Goal: Transaction & Acquisition: Book appointment/travel/reservation

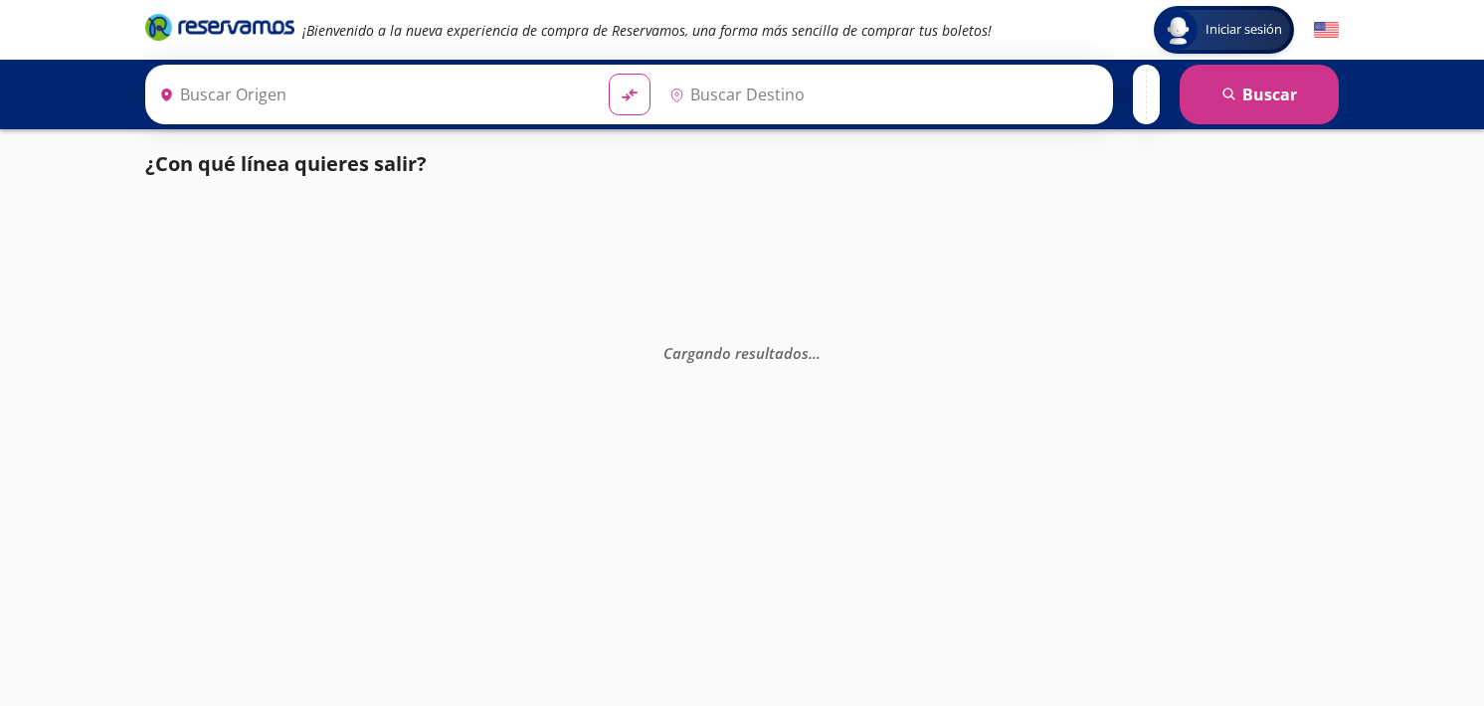
type input "[GEOGRAPHIC_DATA], [GEOGRAPHIC_DATA]"
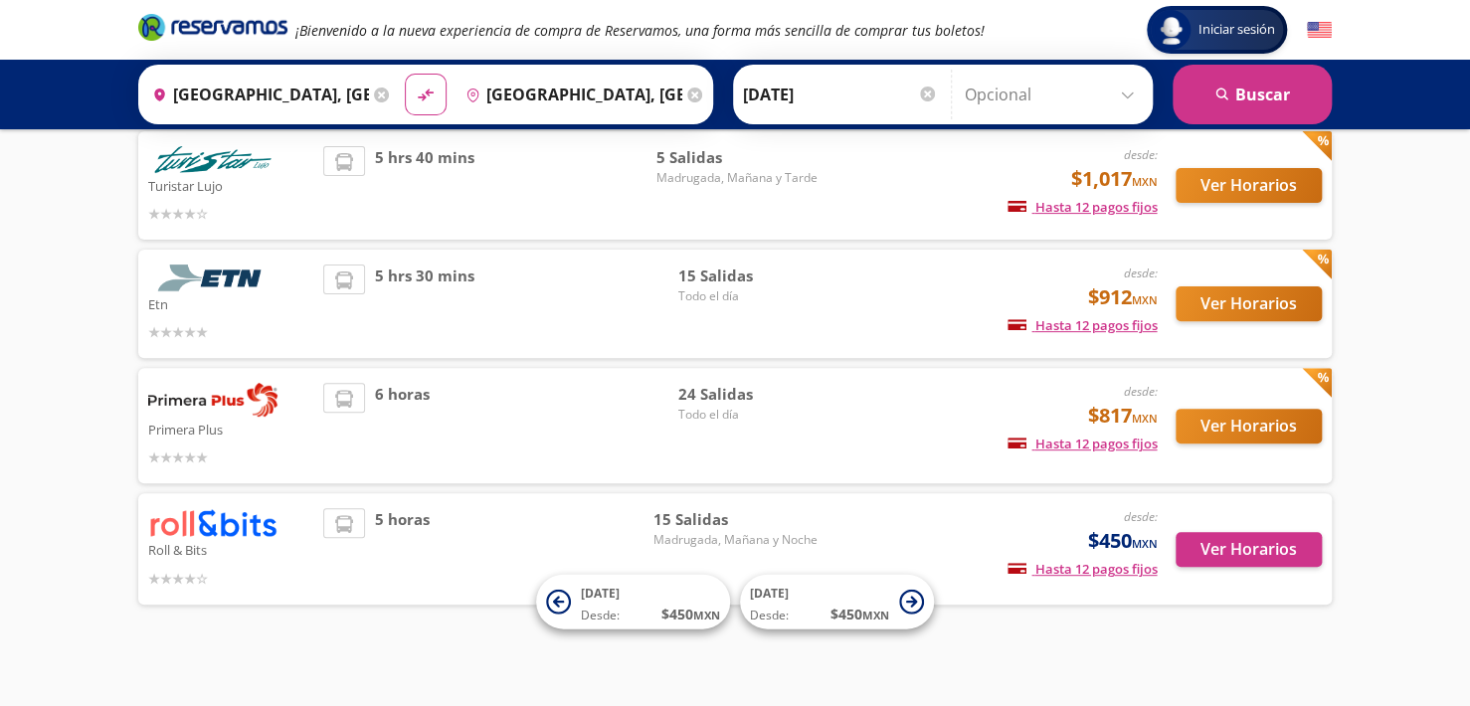
scroll to position [150, 0]
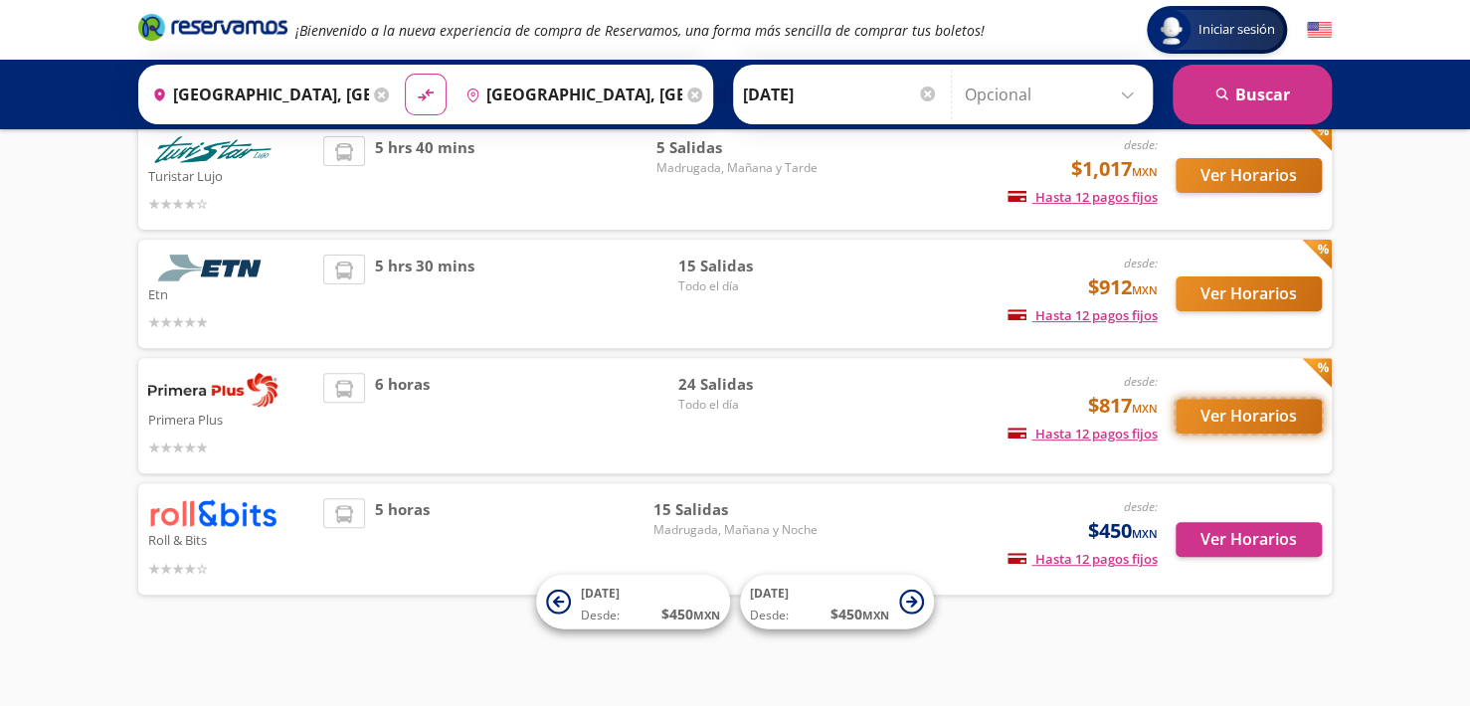
click at [1227, 425] on button "Ver Horarios" at bounding box center [1249, 416] width 146 height 35
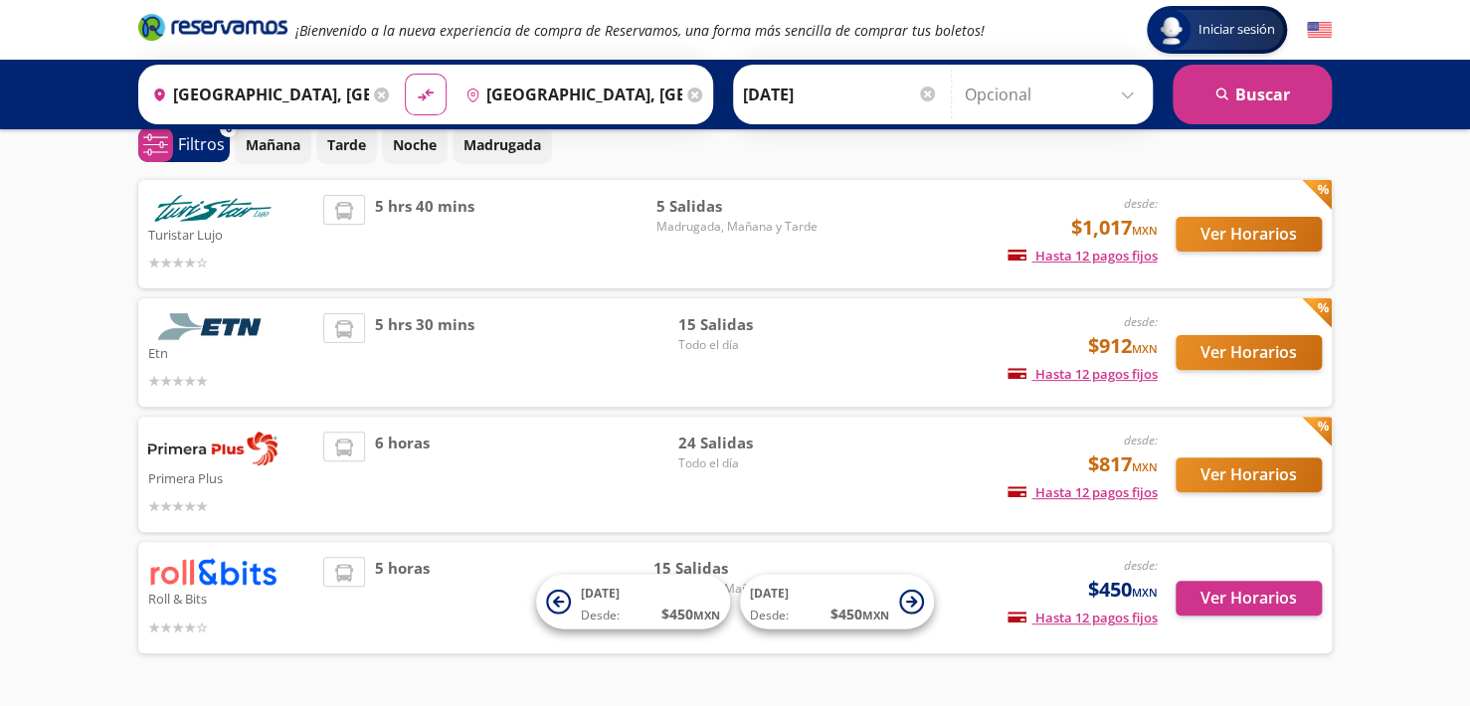
scroll to position [97, 0]
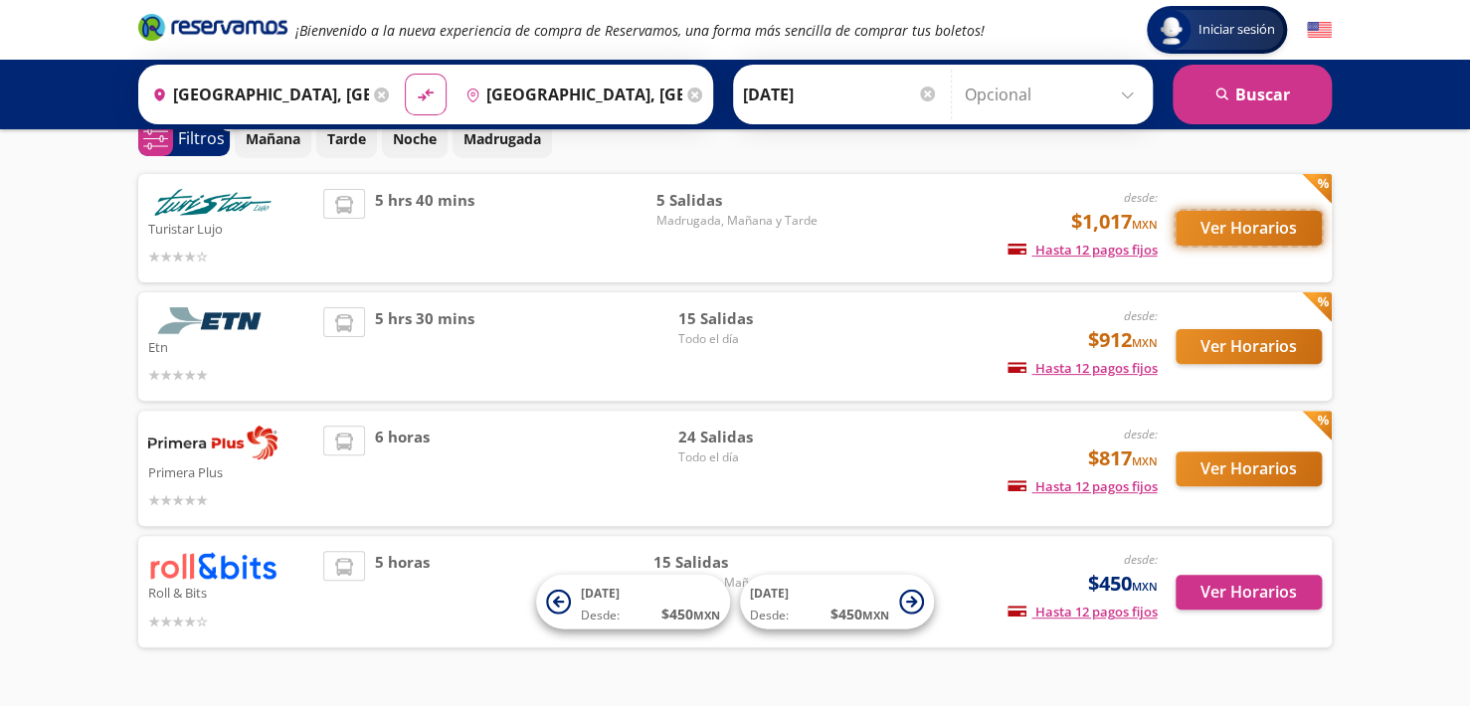
click at [1246, 227] on button "Ver Horarios" at bounding box center [1249, 228] width 146 height 35
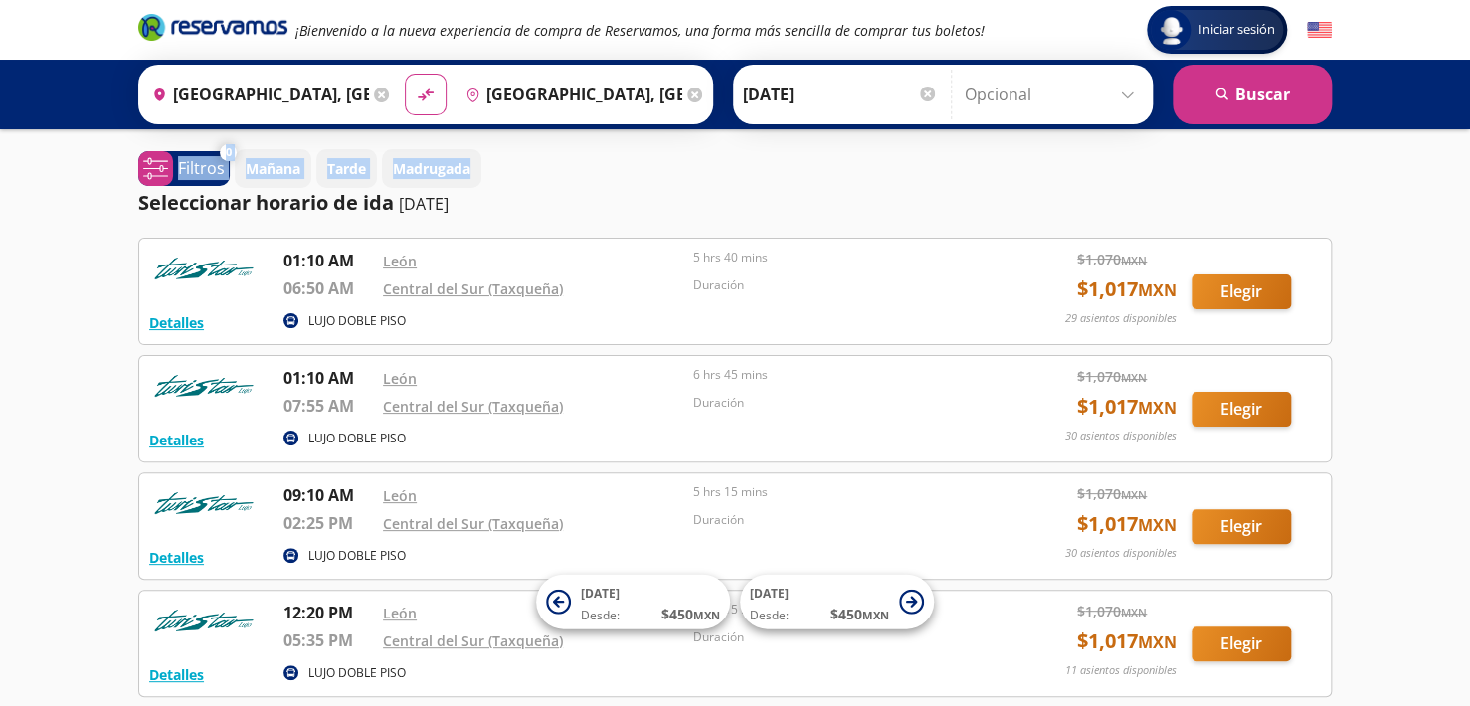
drag, startPoint x: 1464, startPoint y: 148, endPoint x: 1466, endPoint y: 115, distance: 32.9
click at [1466, 115] on div "Iniciar sesión Iniciar sesión ¡Bienvenido a la nueva experiencia de compra de R…" at bounding box center [735, 501] width 1470 height 1002
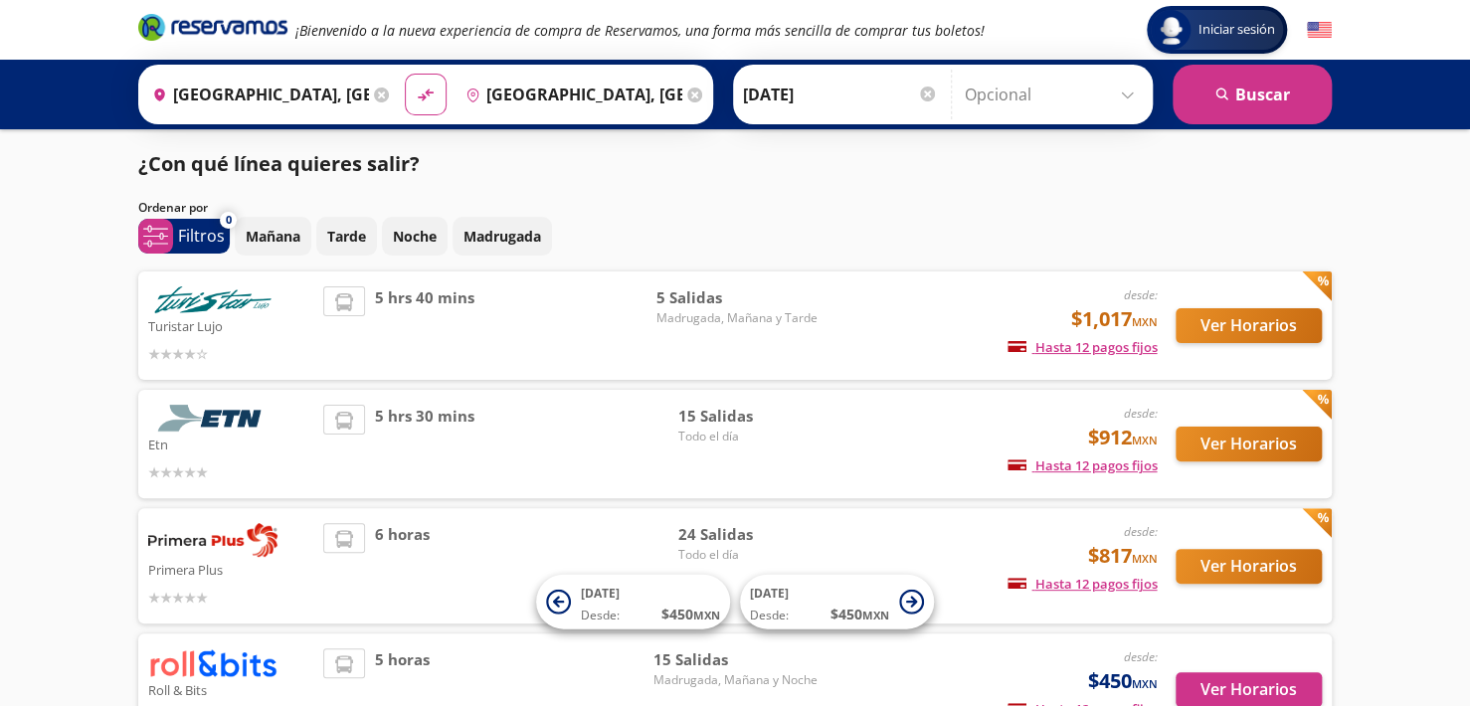
scroll to position [97, 0]
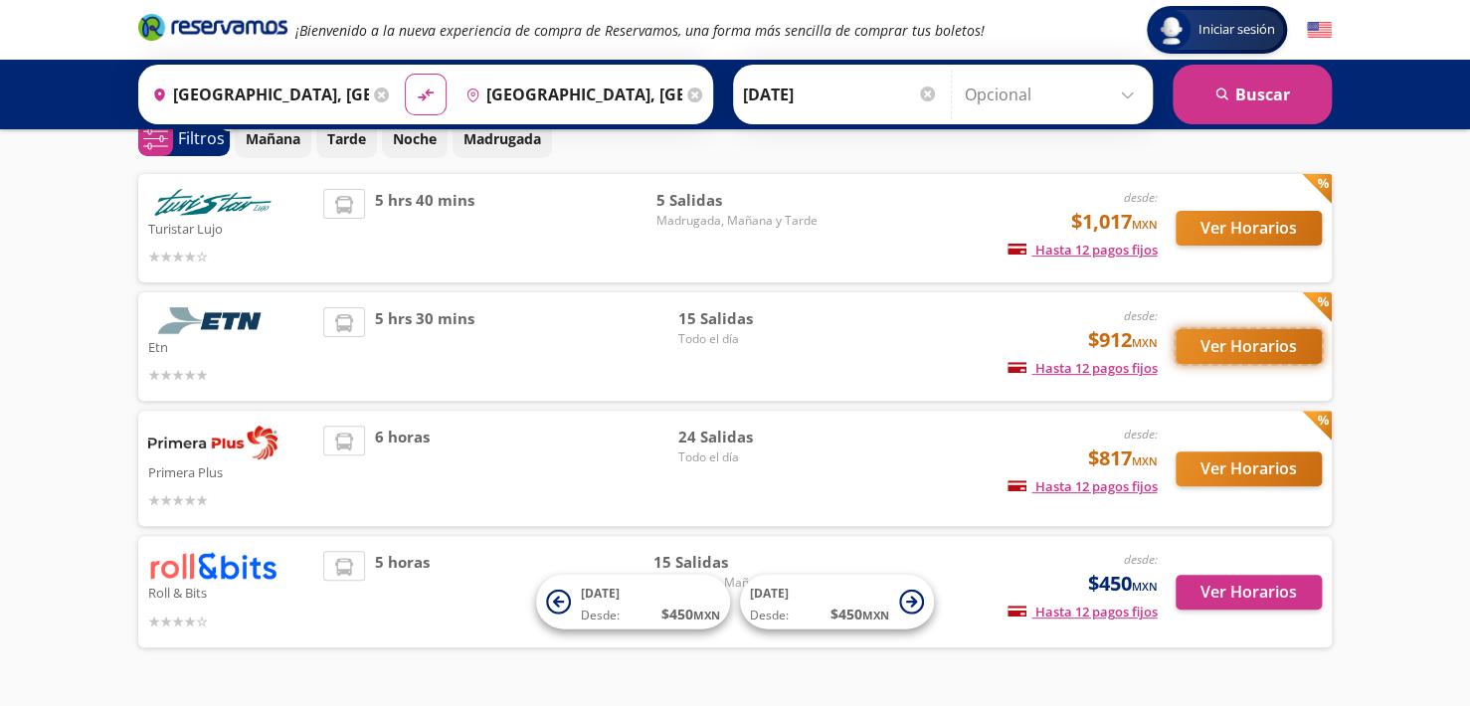
click at [1225, 345] on button "Ver Horarios" at bounding box center [1249, 346] width 146 height 35
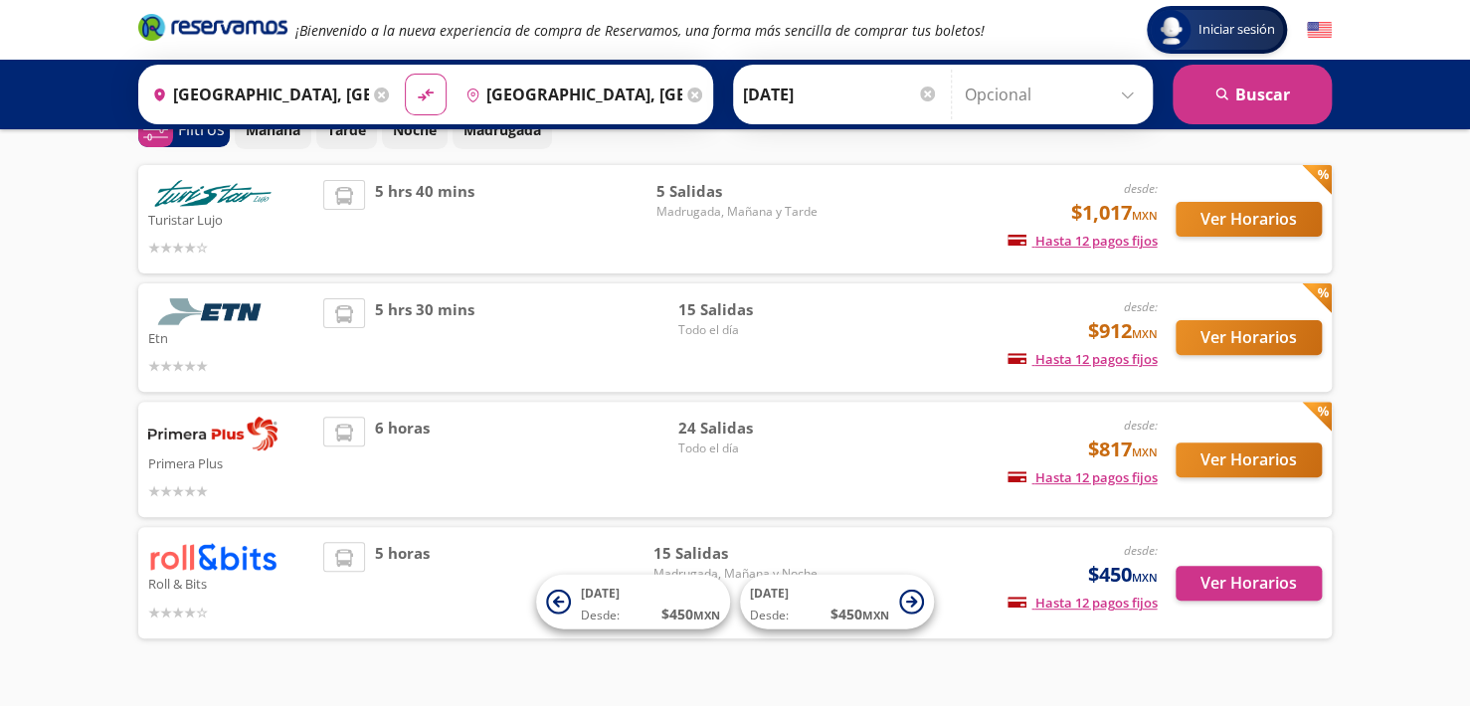
scroll to position [110, 0]
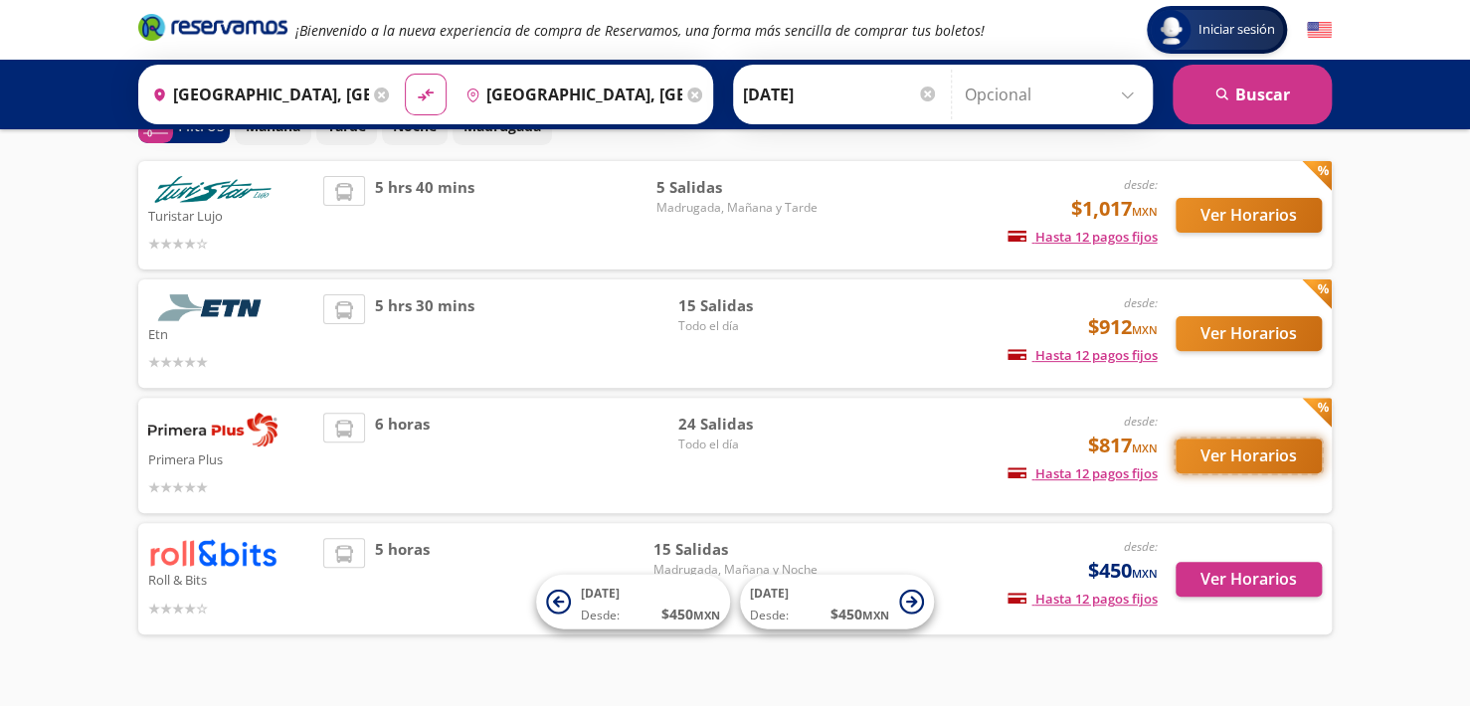
click at [1235, 460] on button "Ver Horarios" at bounding box center [1249, 456] width 146 height 35
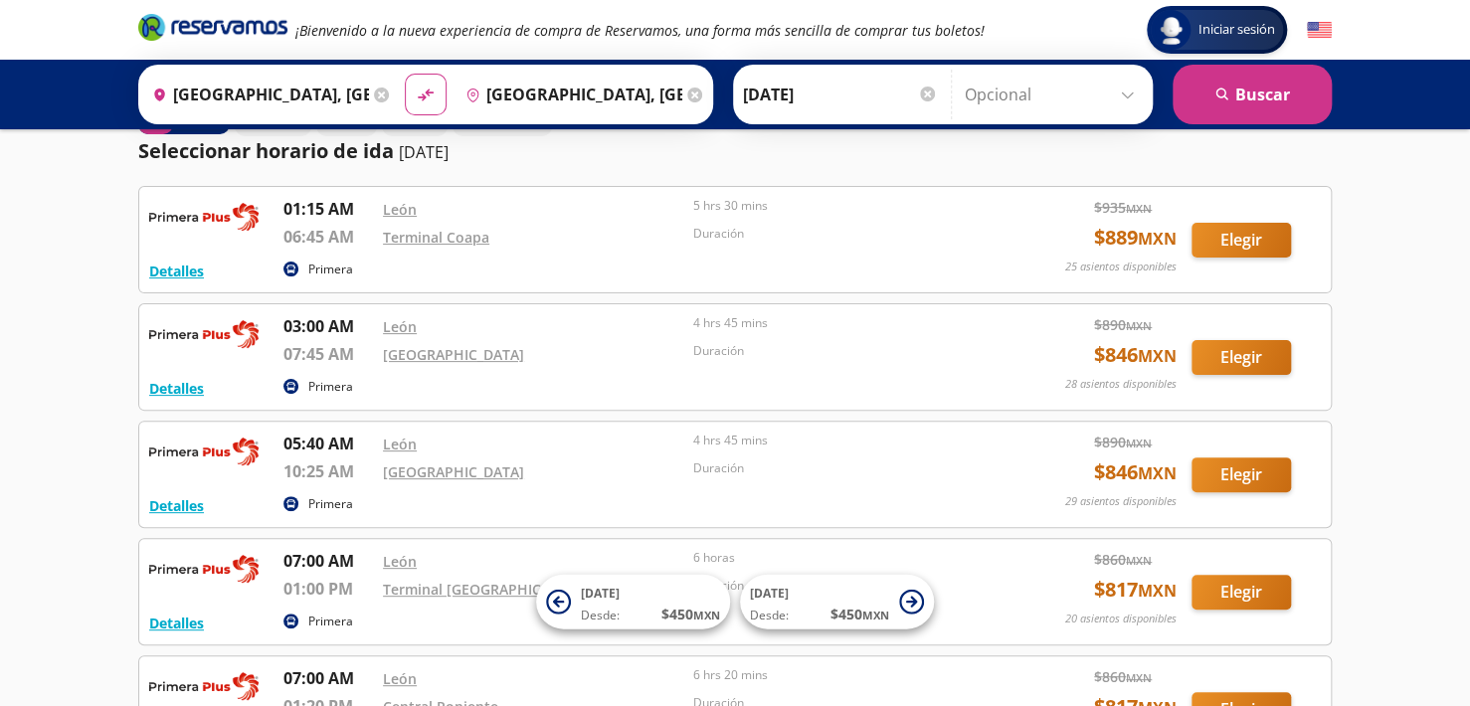
scroll to position [57, 0]
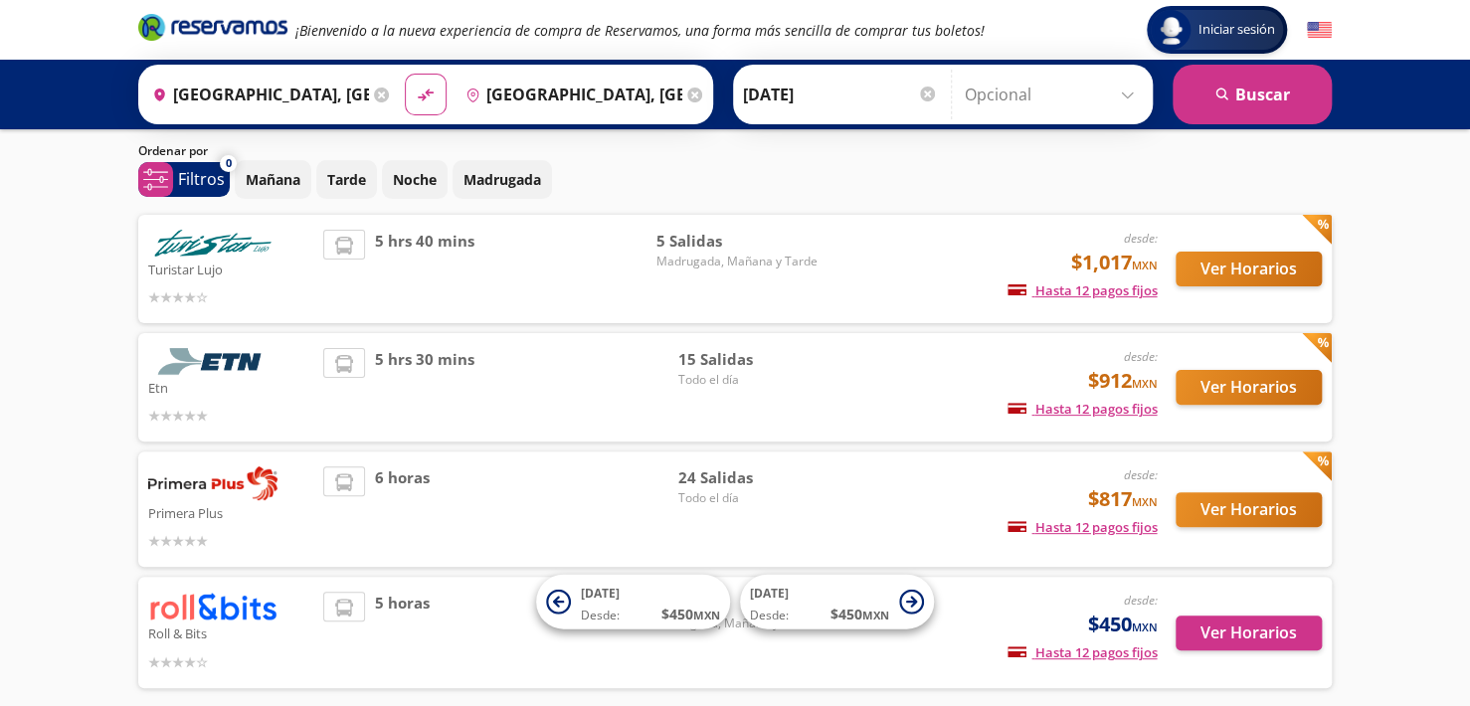
scroll to position [110, 0]
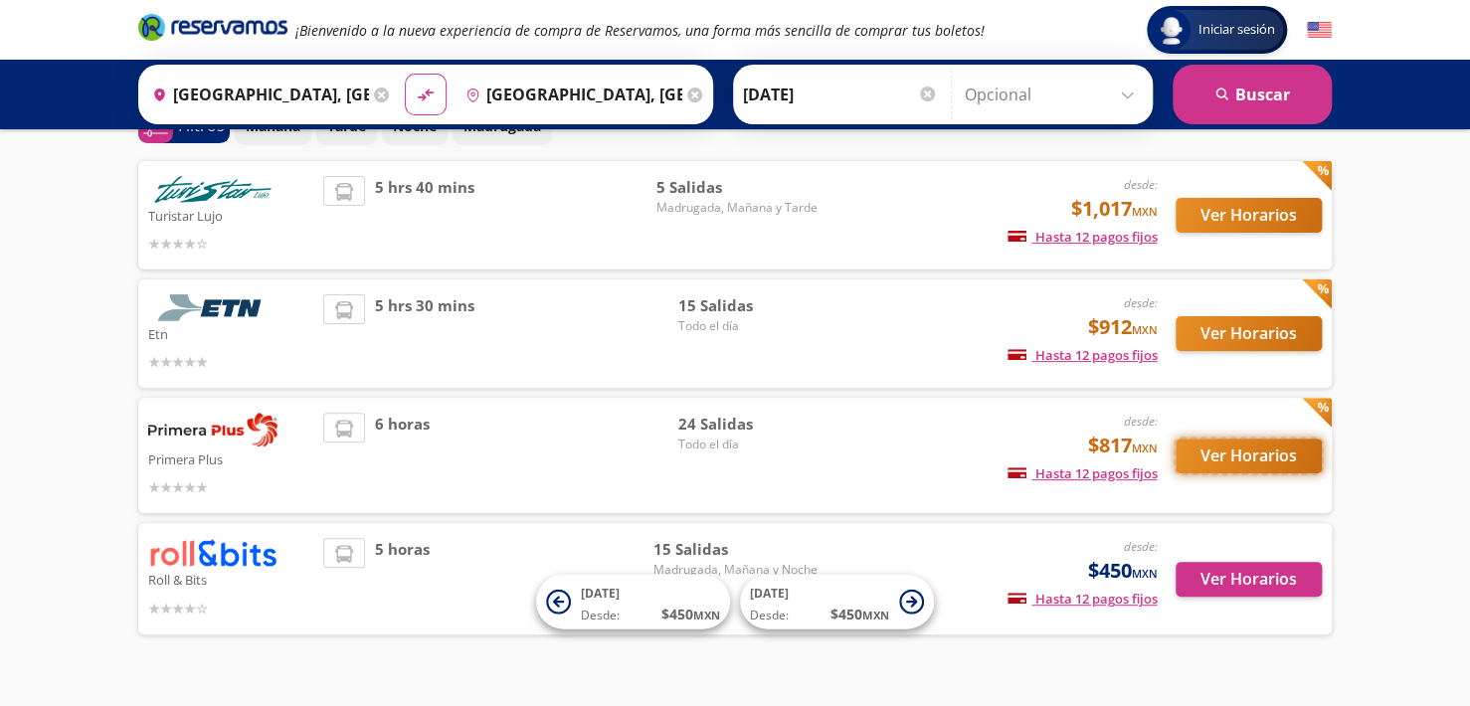
click at [1241, 452] on button "Ver Horarios" at bounding box center [1249, 456] width 146 height 35
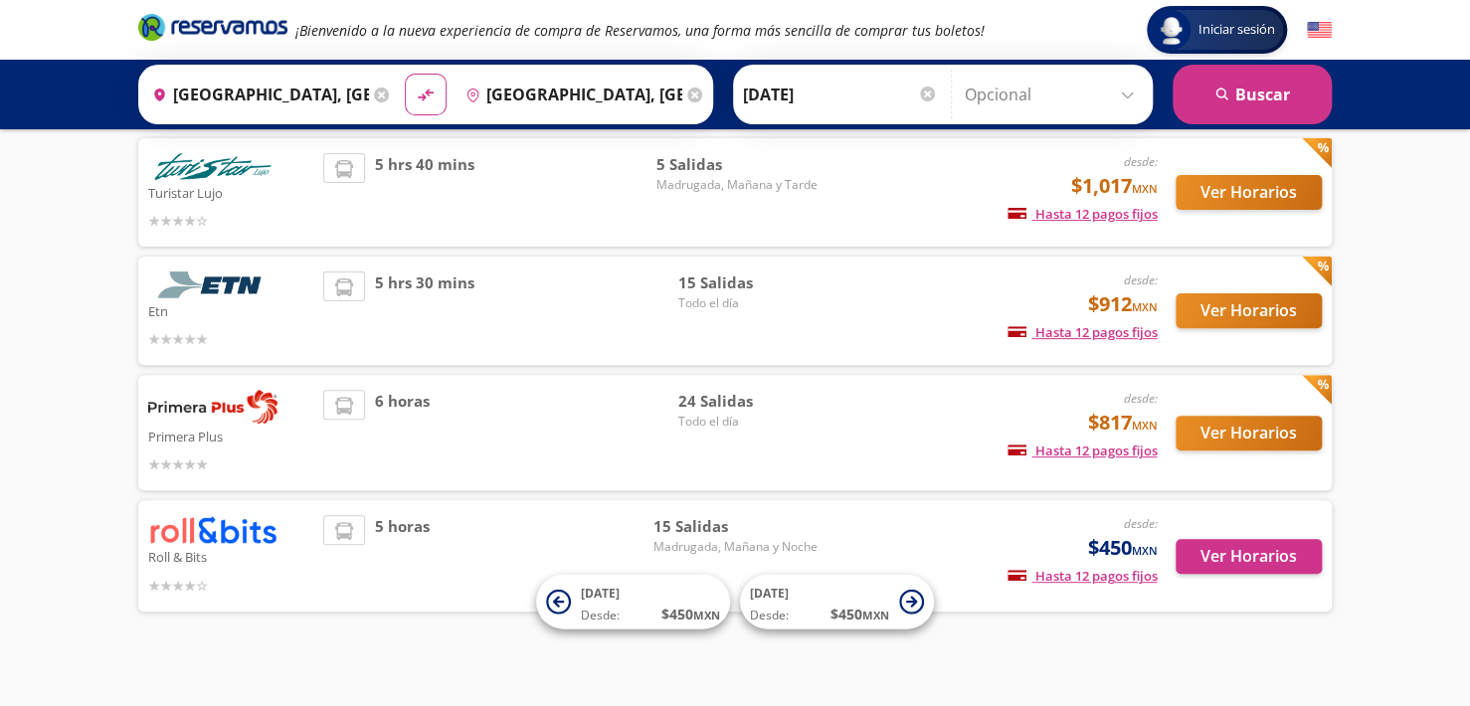
scroll to position [150, 0]
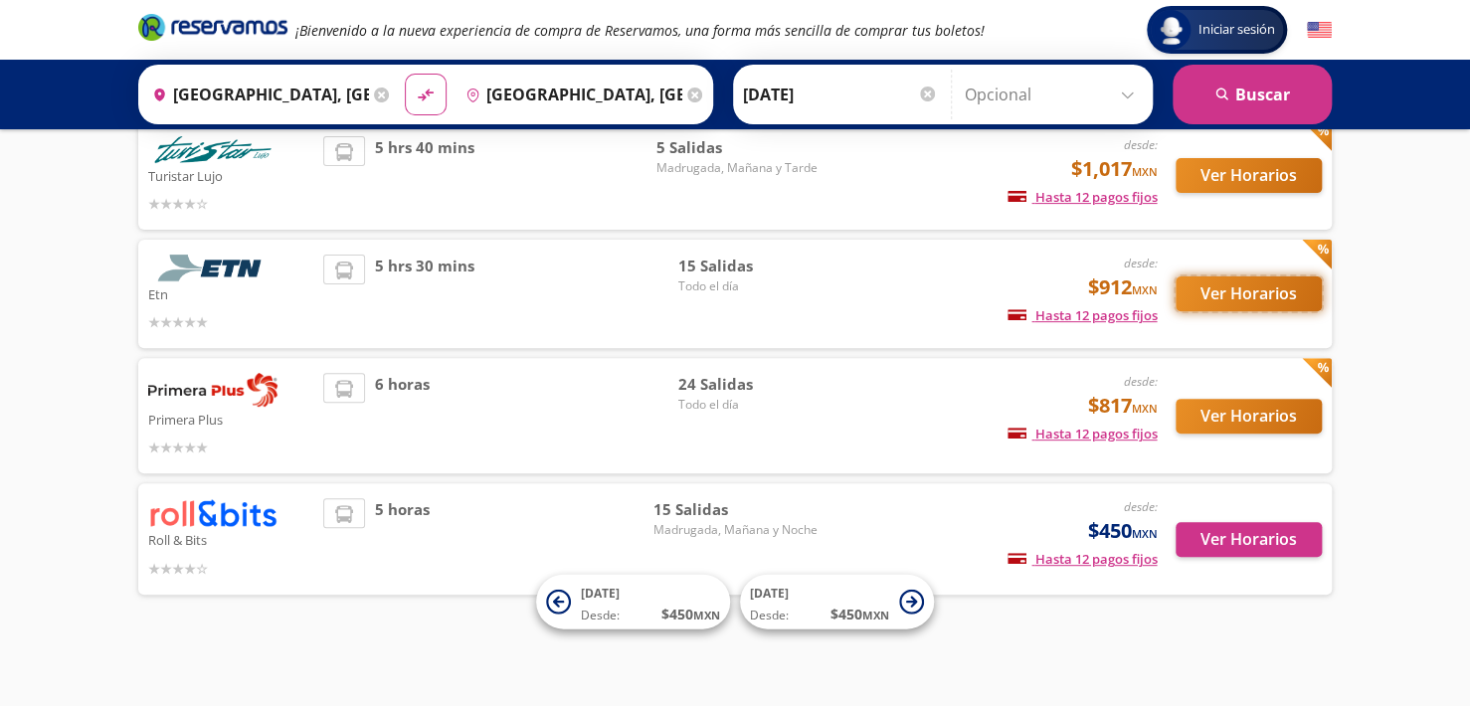
click at [1221, 295] on button "Ver Horarios" at bounding box center [1249, 293] width 146 height 35
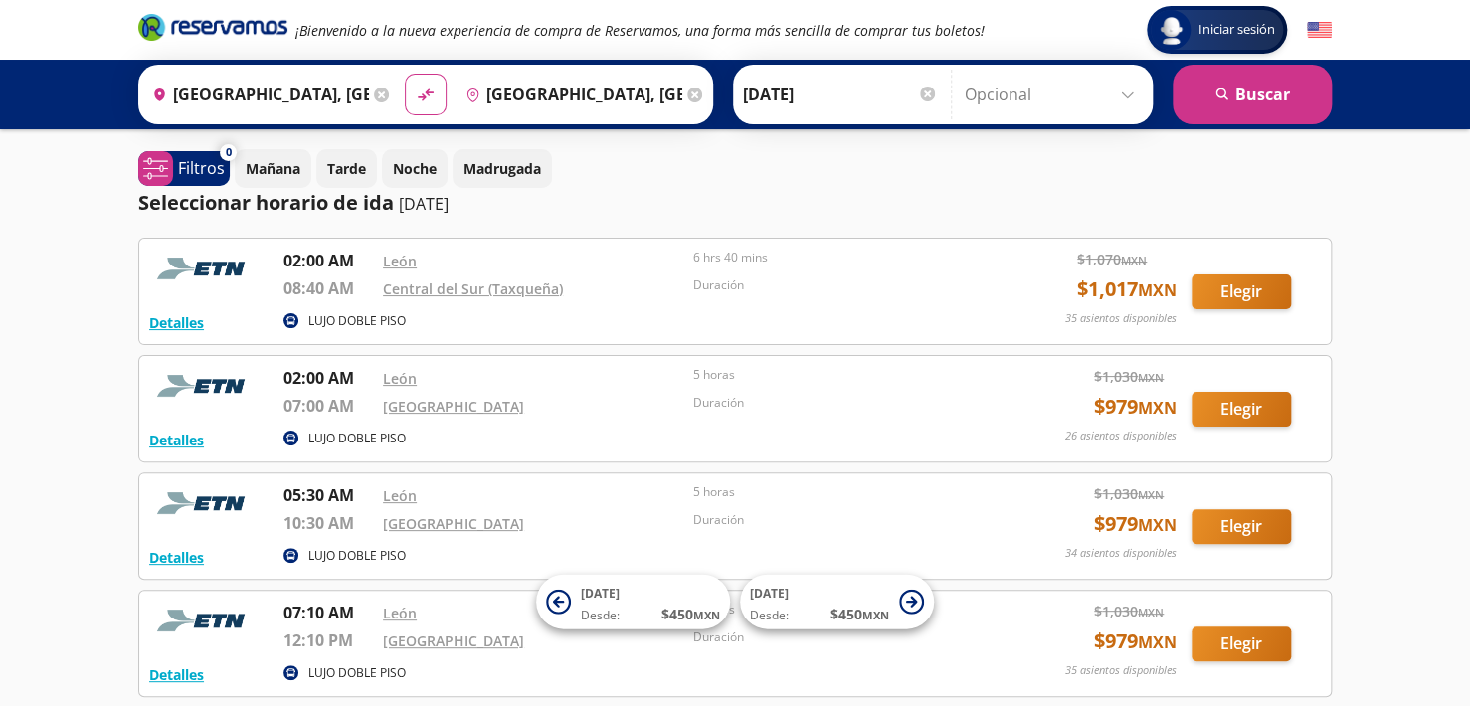
scroll to position [150, 0]
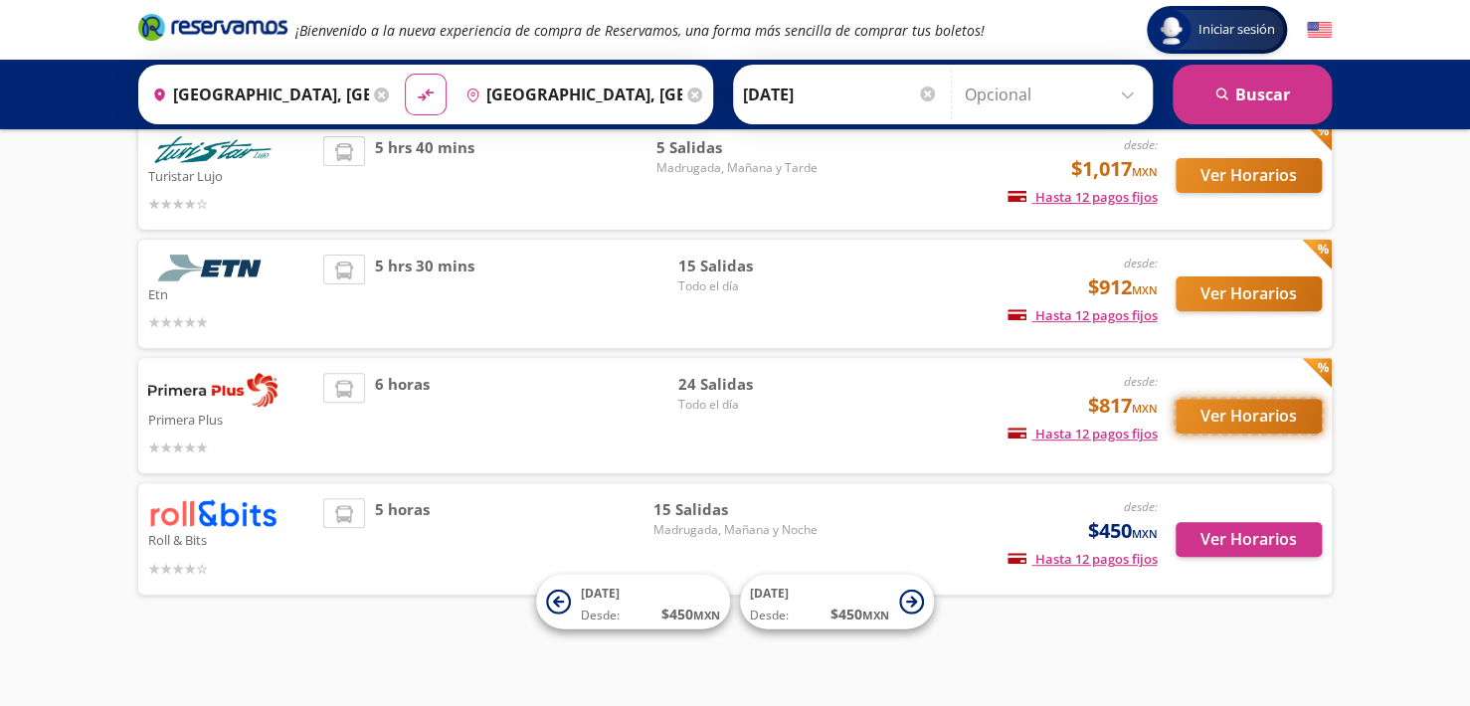
click at [1244, 419] on button "Ver Horarios" at bounding box center [1249, 416] width 146 height 35
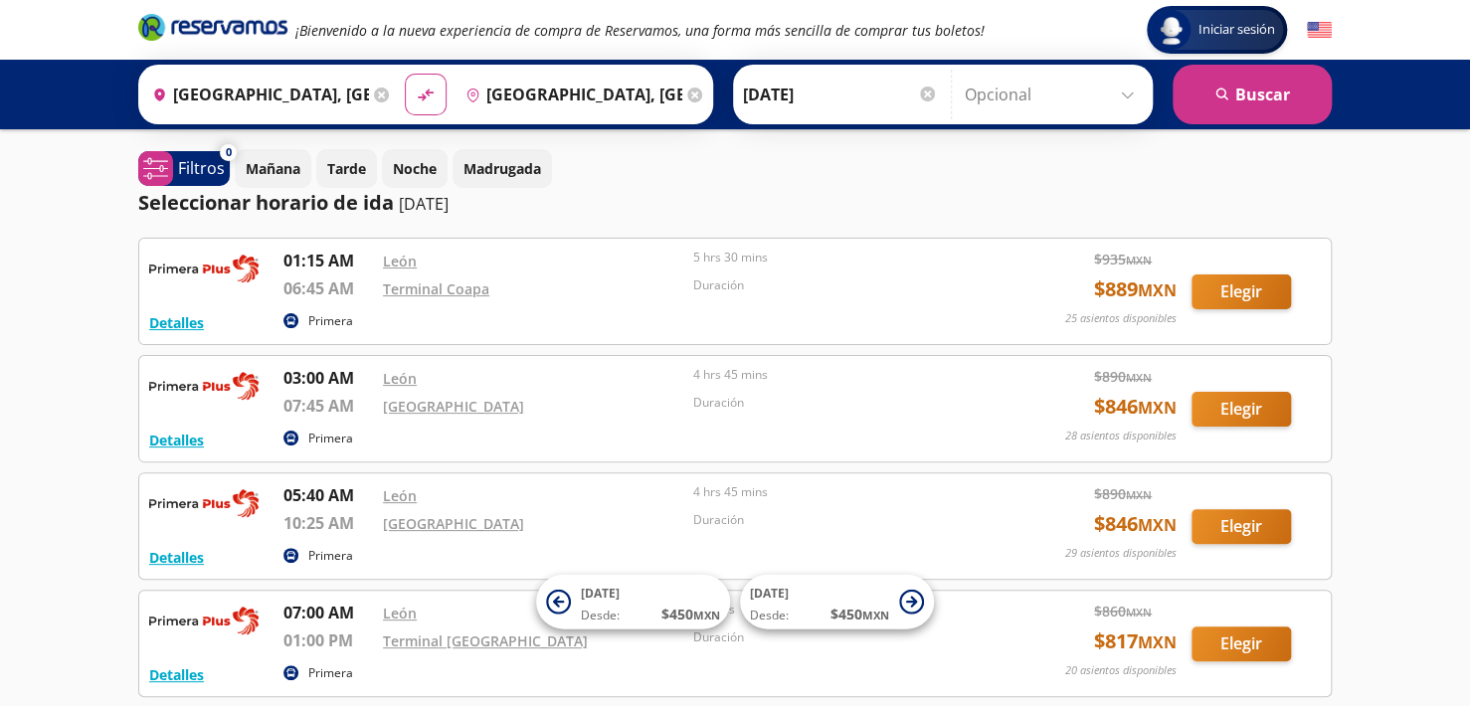
click at [374, 95] on icon at bounding box center [381, 95] width 15 height 15
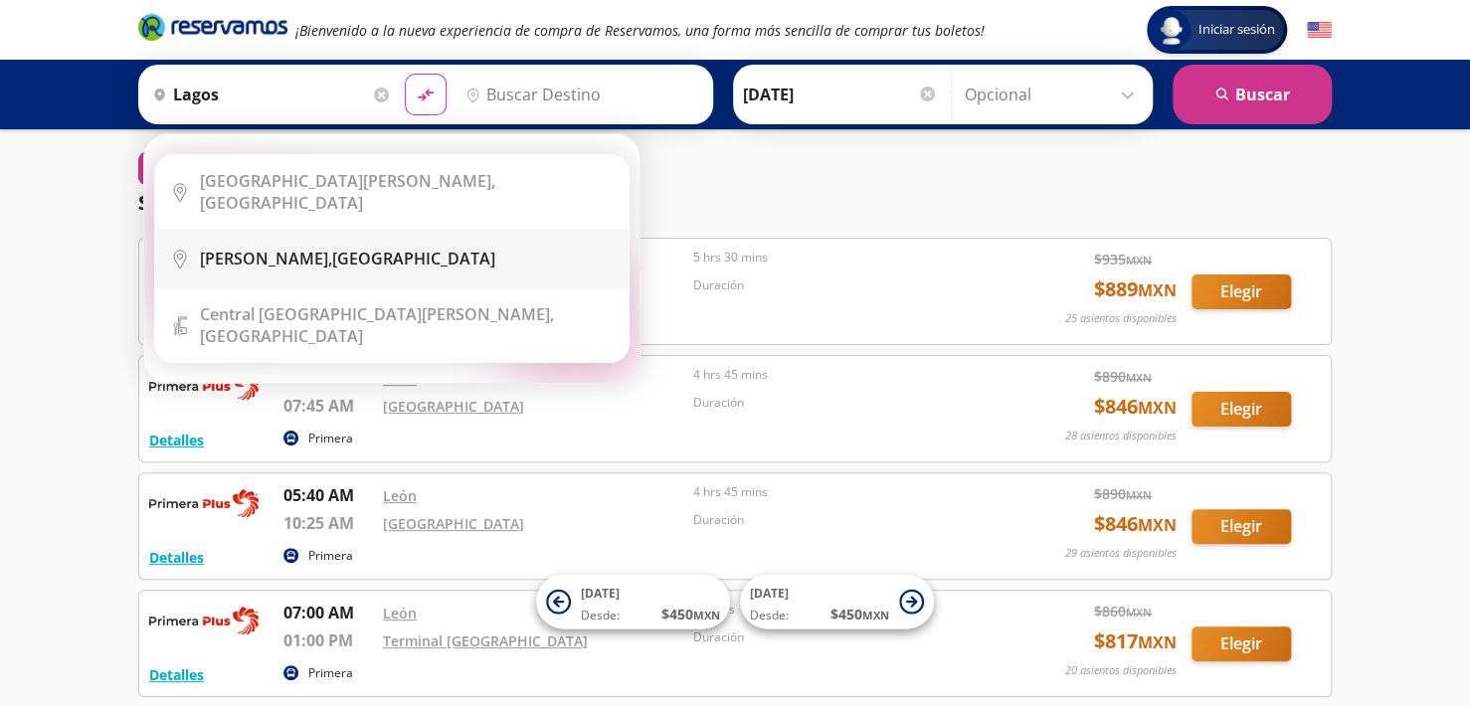
click at [314, 248] on b "[PERSON_NAME]," at bounding box center [266, 259] width 132 height 22
type input "[GEOGRAPHIC_DATA][PERSON_NAME], [GEOGRAPHIC_DATA]"
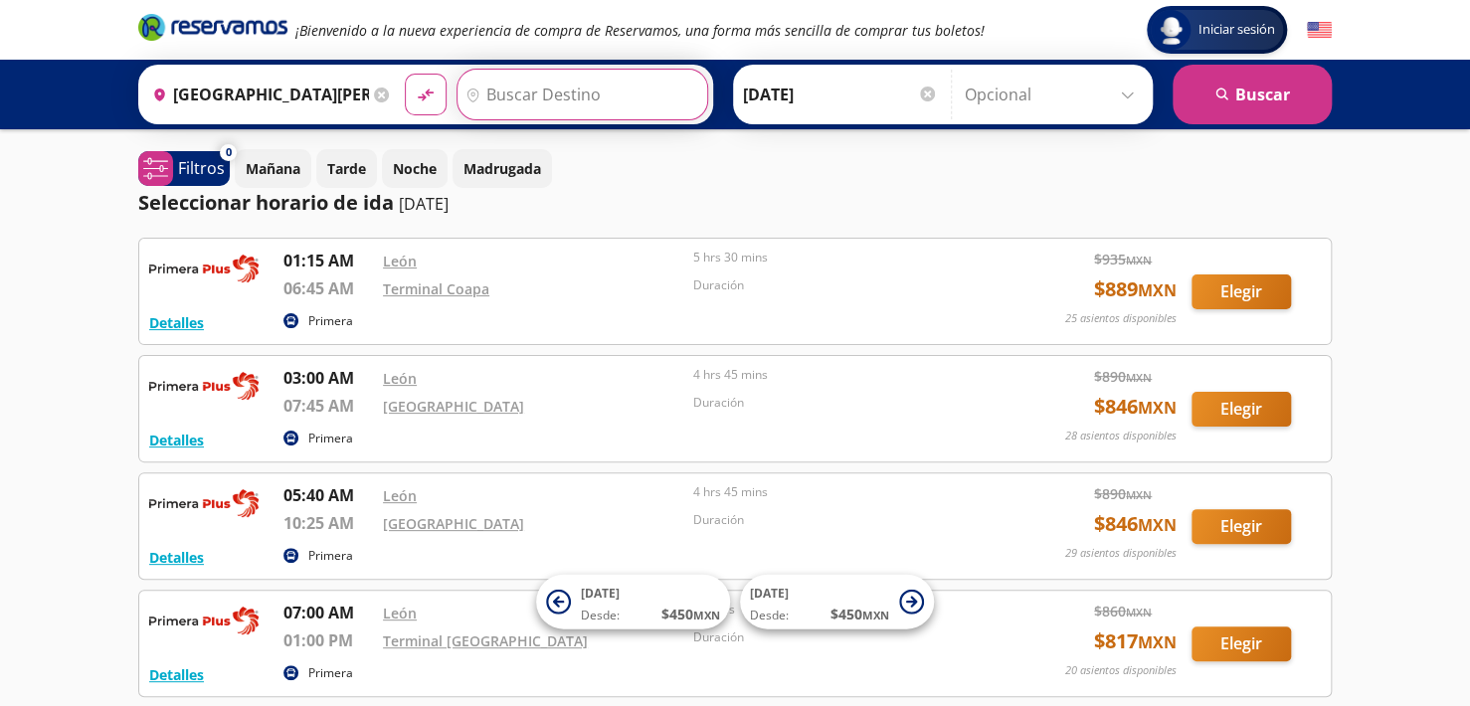
click at [550, 92] on input "Destino" at bounding box center [579, 95] width 245 height 50
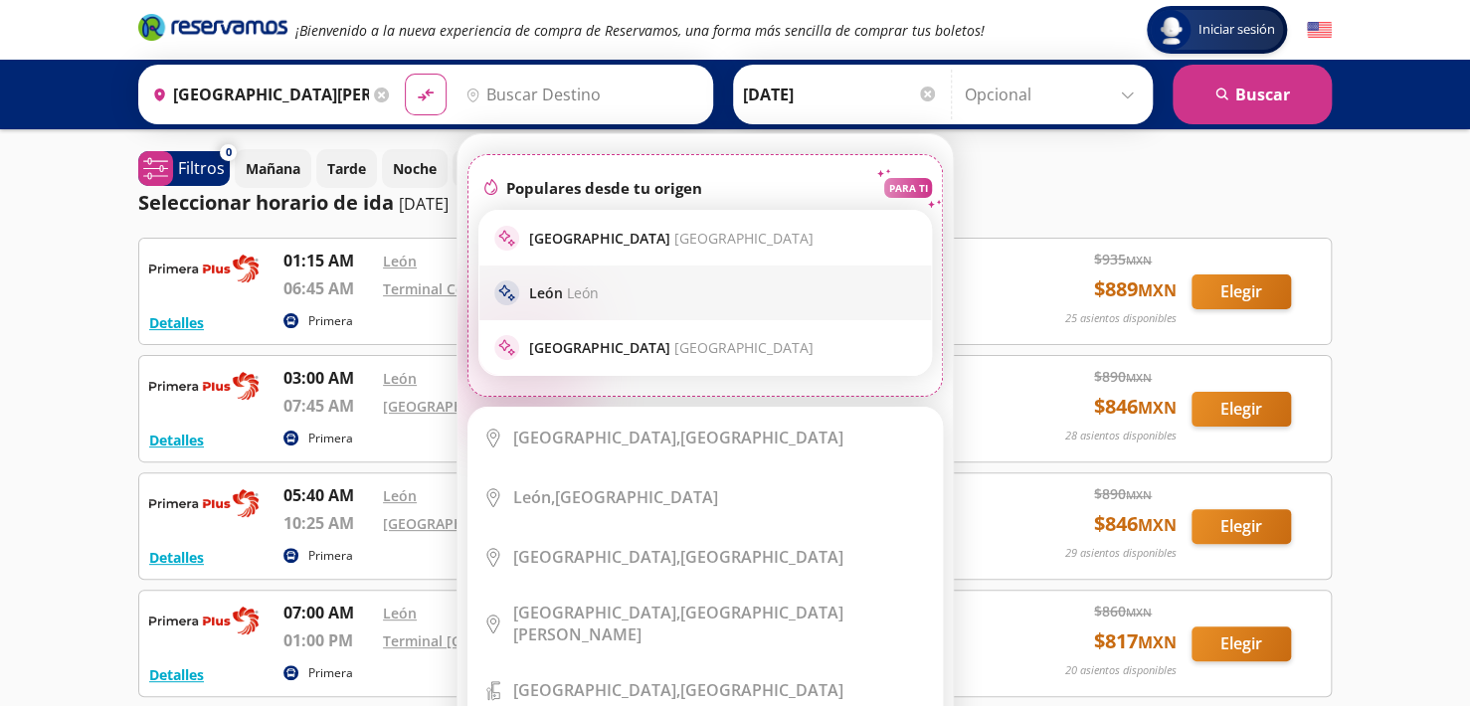
click at [603, 275] on div "sparkle [PERSON_NAME]" at bounding box center [705, 293] width 452 height 55
type input "[GEOGRAPHIC_DATA], [GEOGRAPHIC_DATA]"
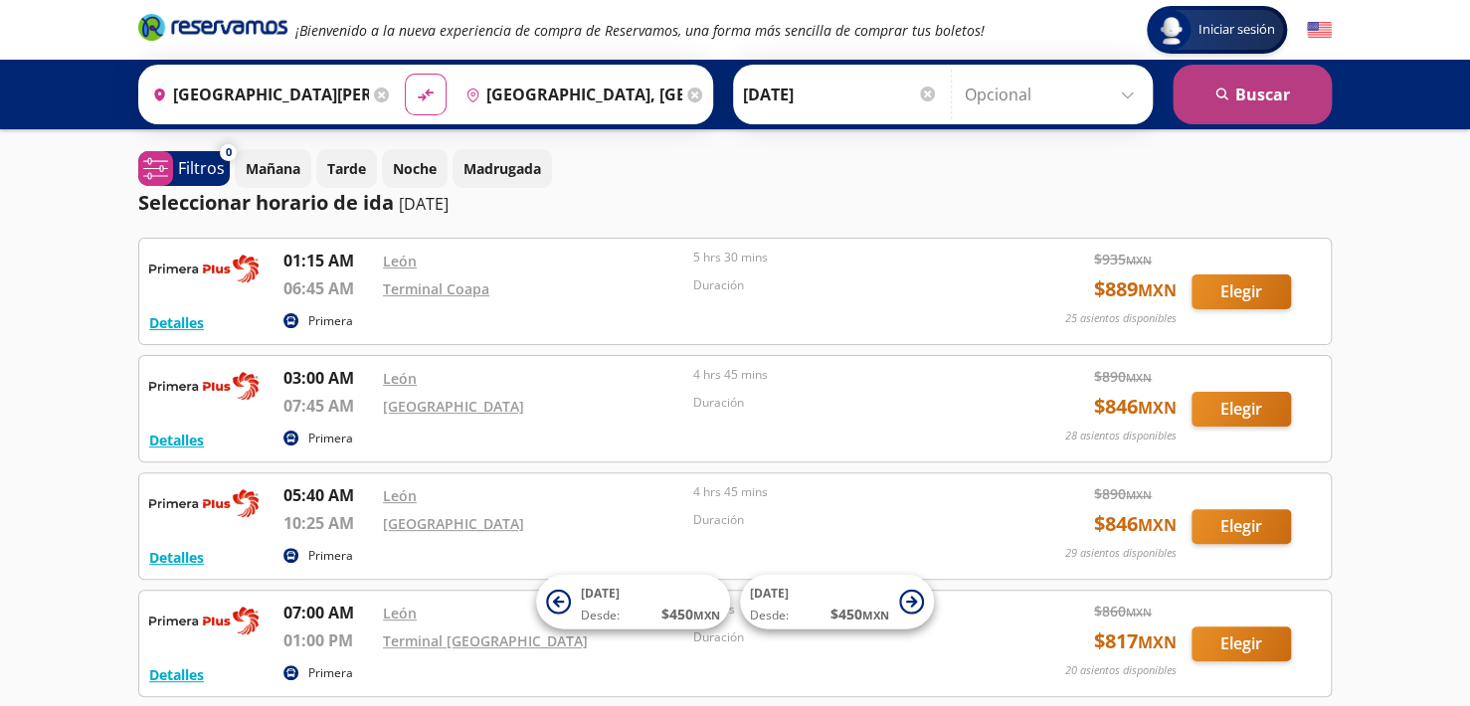
click at [1267, 88] on button "search [GEOGRAPHIC_DATA]" at bounding box center [1252, 95] width 159 height 60
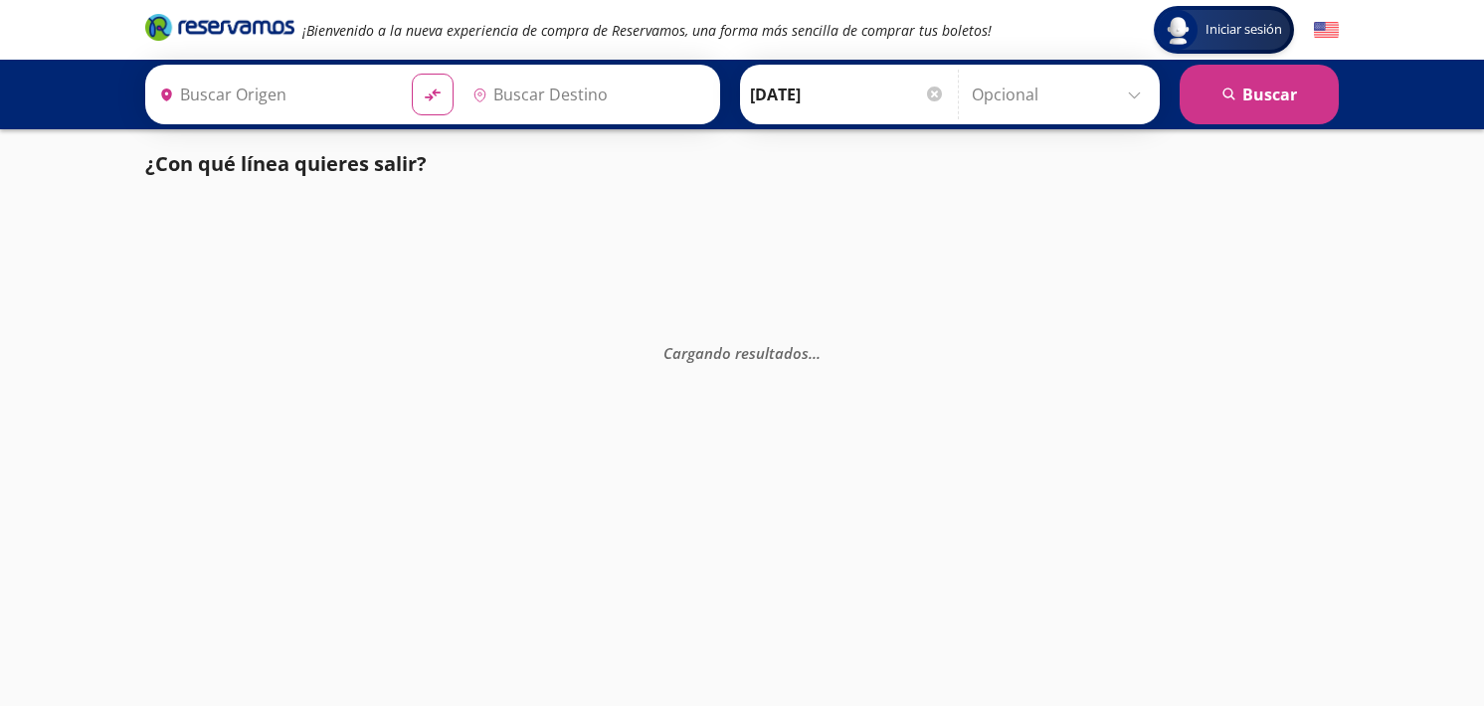
type input "[GEOGRAPHIC_DATA][PERSON_NAME], [GEOGRAPHIC_DATA]"
type input "[GEOGRAPHIC_DATA], [GEOGRAPHIC_DATA]"
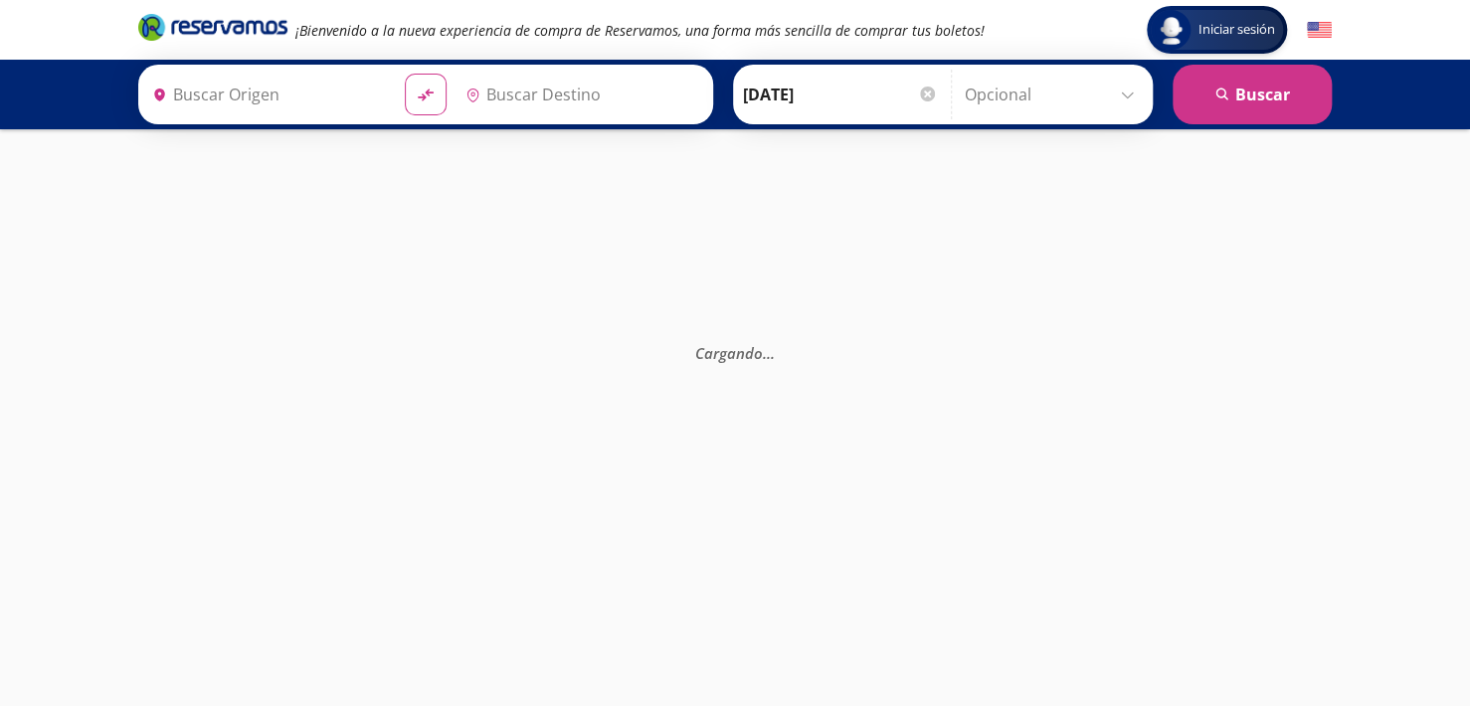
type input "[GEOGRAPHIC_DATA], [GEOGRAPHIC_DATA]"
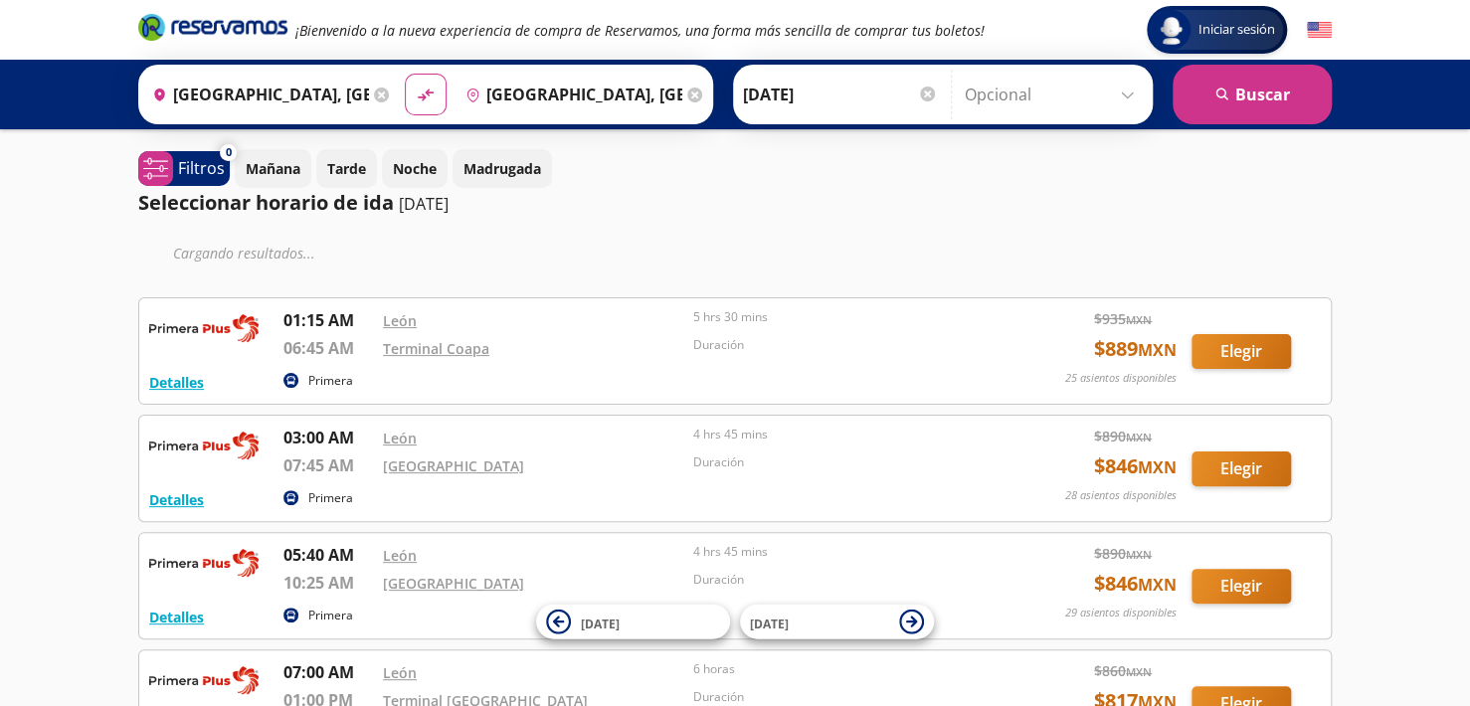
scroll to position [150, 0]
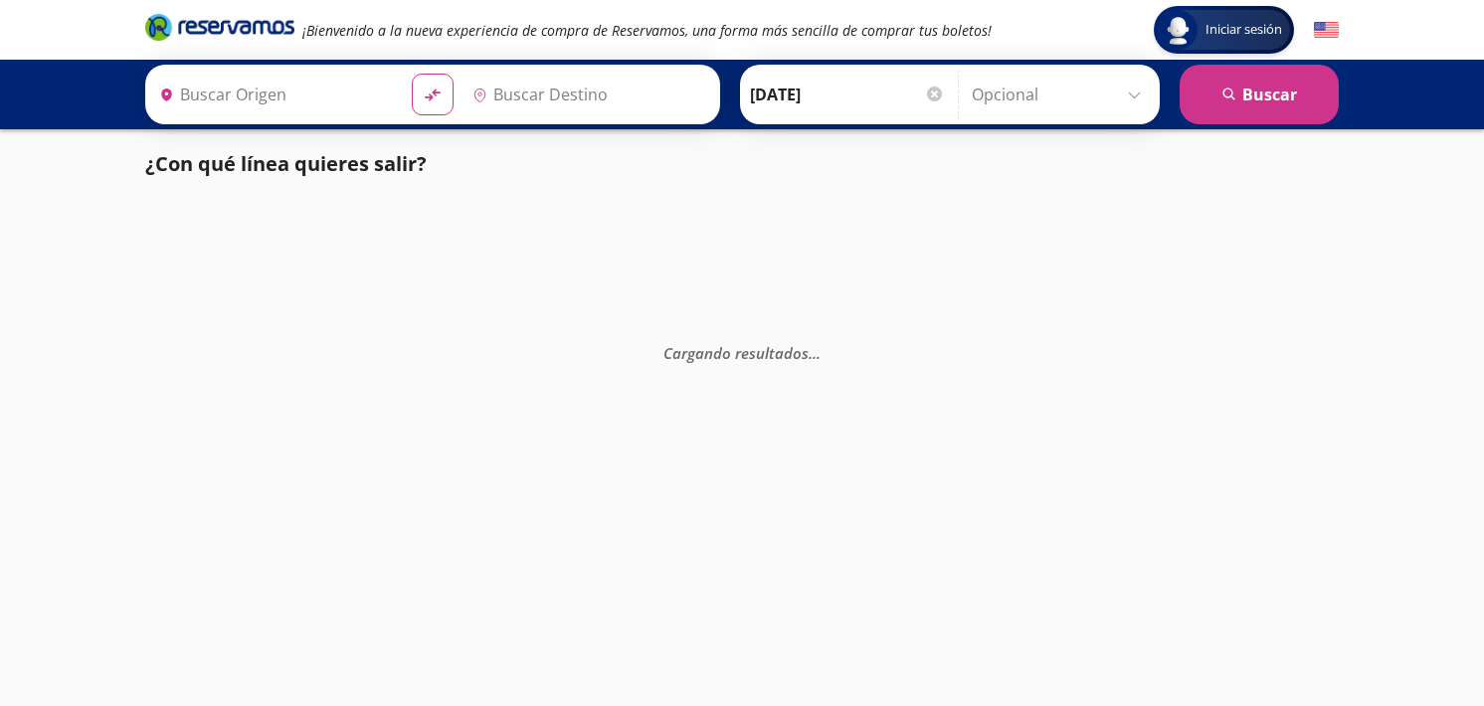
type input "[GEOGRAPHIC_DATA][PERSON_NAME], [GEOGRAPHIC_DATA]"
type input "[GEOGRAPHIC_DATA], [GEOGRAPHIC_DATA]"
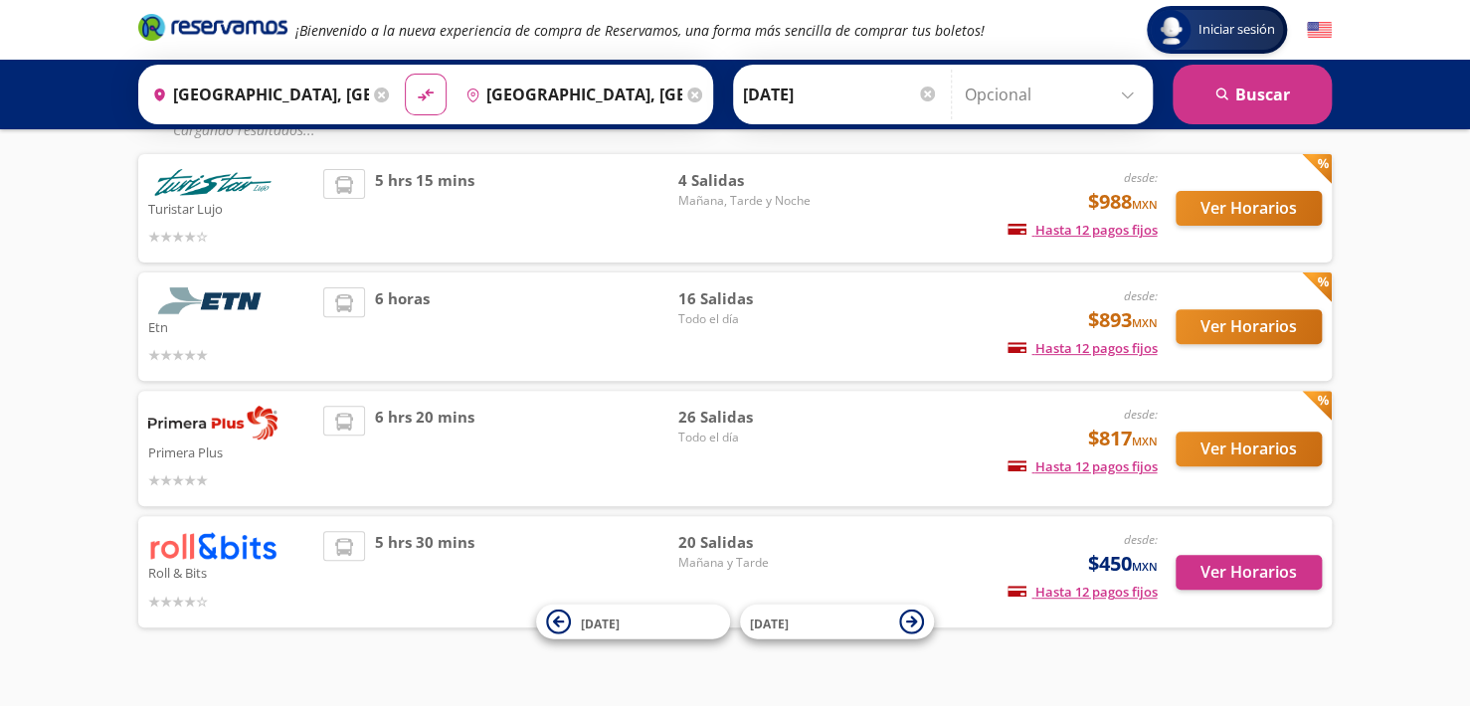
scroll to position [158, 0]
click at [1223, 206] on button "Ver Horarios" at bounding box center [1249, 207] width 146 height 35
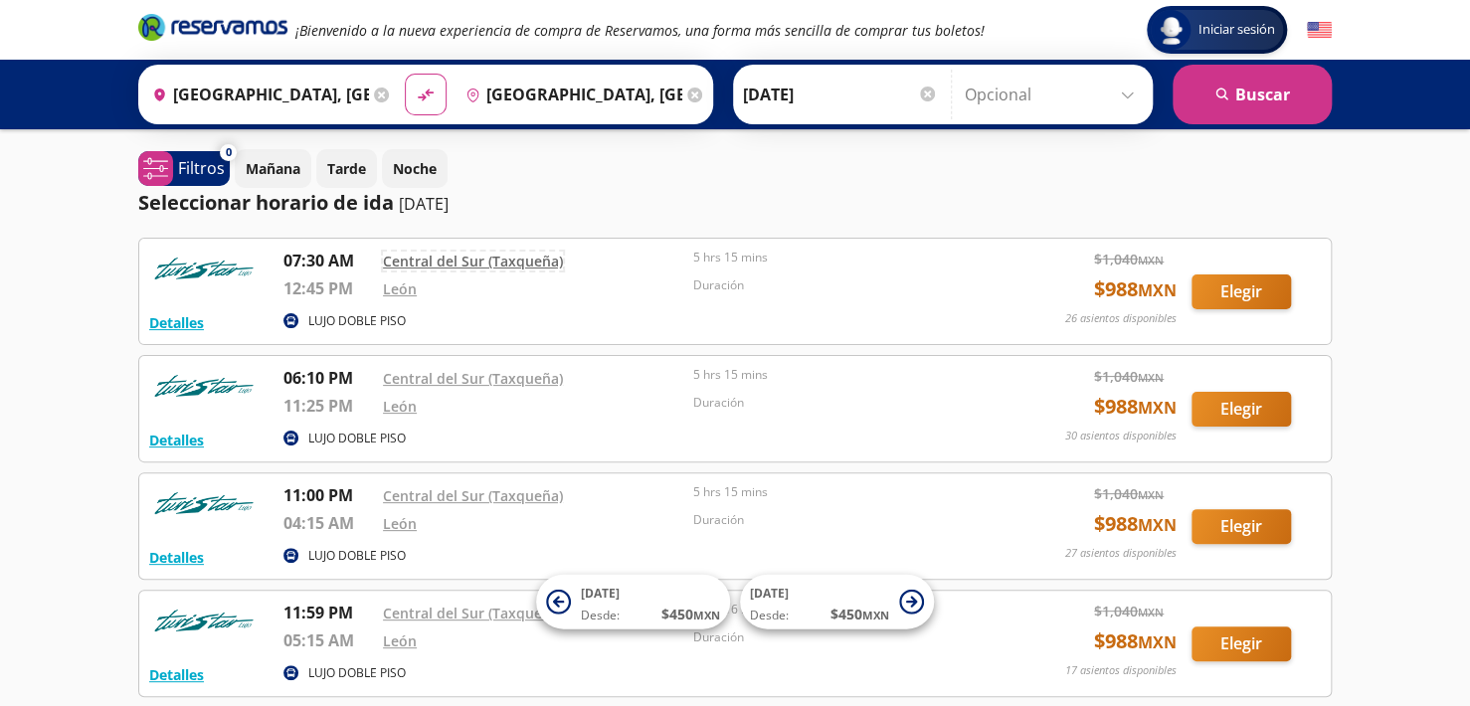
click at [521, 263] on link "Central del Sur (Taxqueña)" at bounding box center [473, 261] width 180 height 19
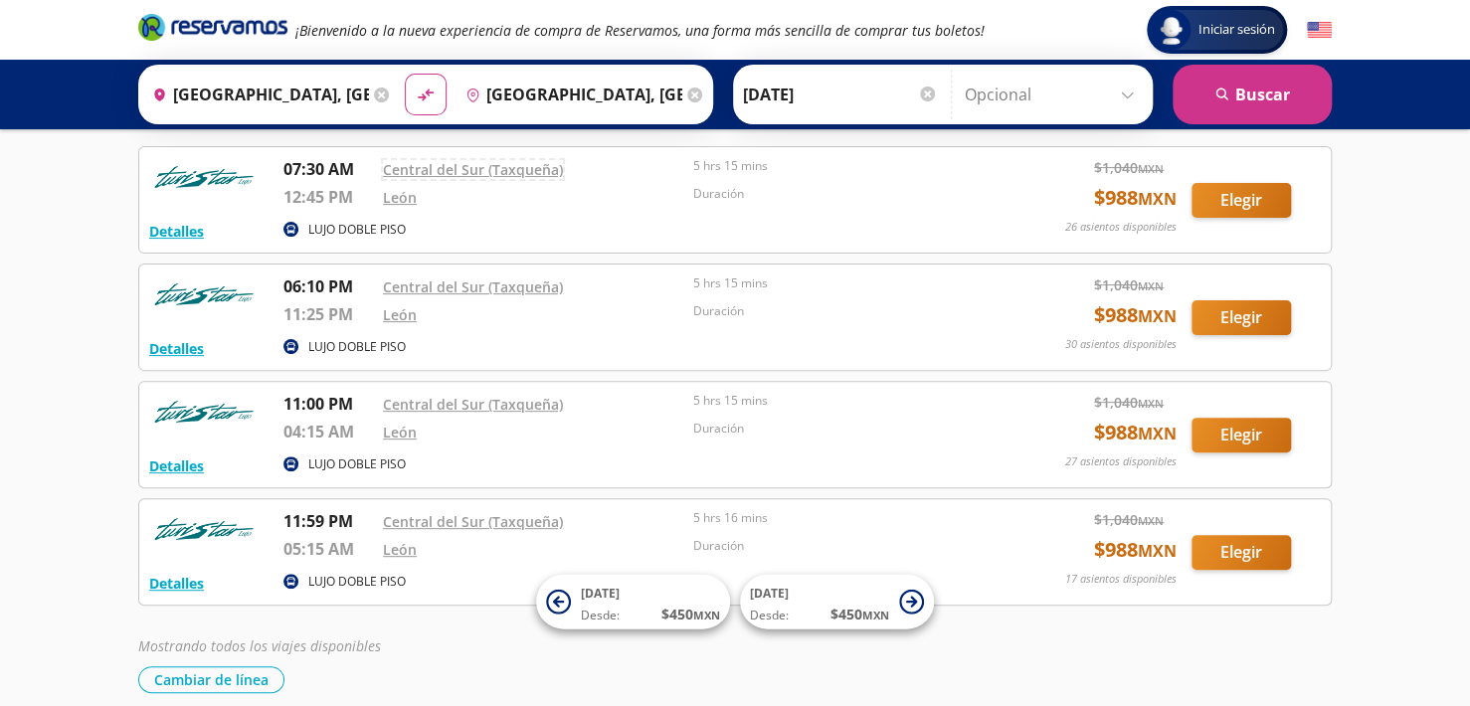
scroll to position [99, 0]
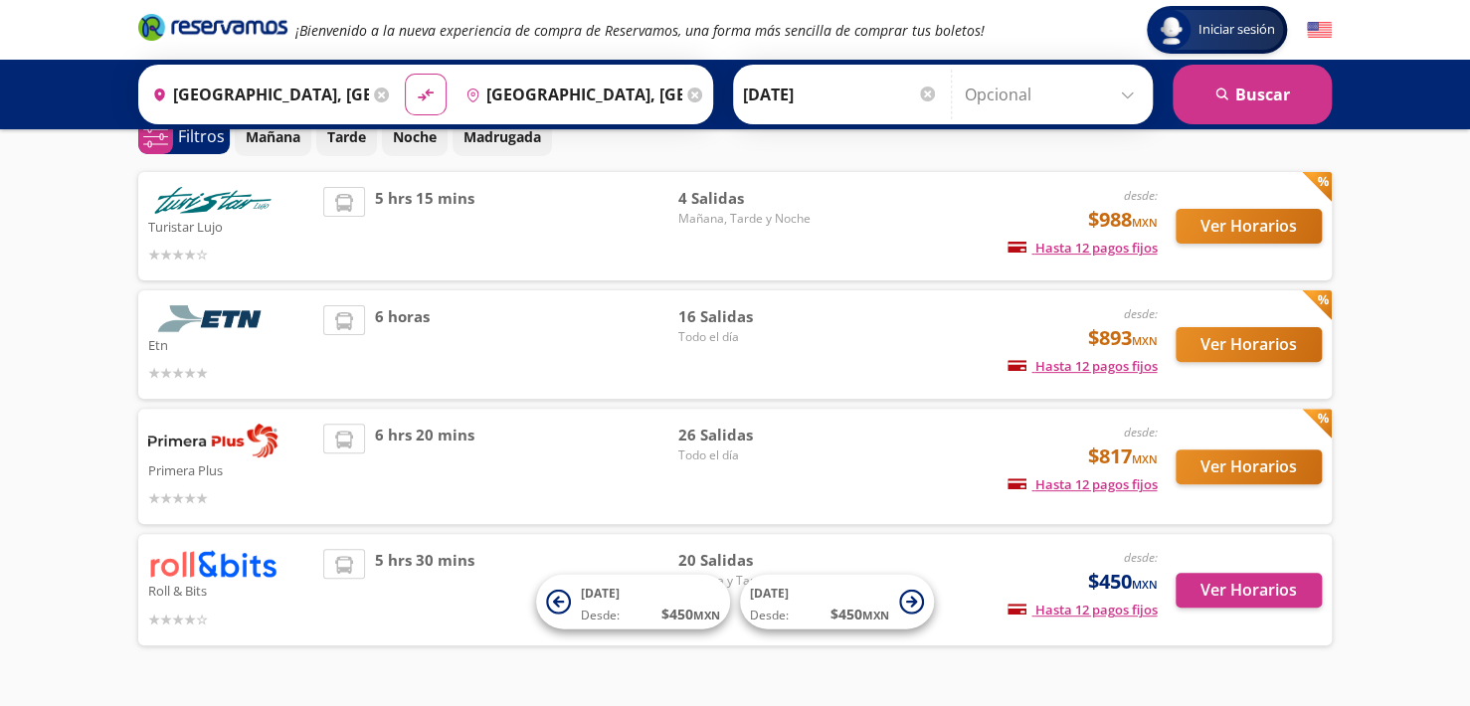
scroll to position [150, 0]
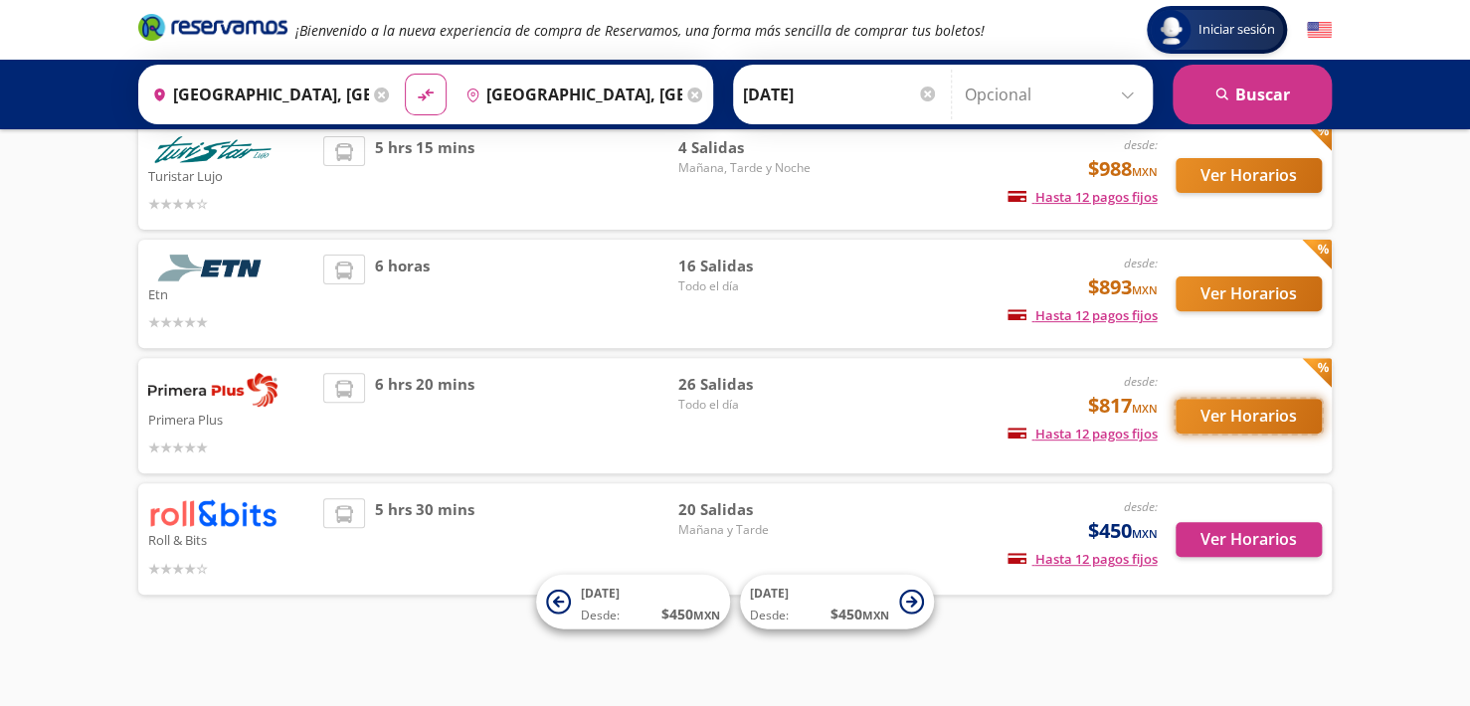
click at [1216, 426] on button "Ver Horarios" at bounding box center [1249, 416] width 146 height 35
